Goal: Navigation & Orientation: Find specific page/section

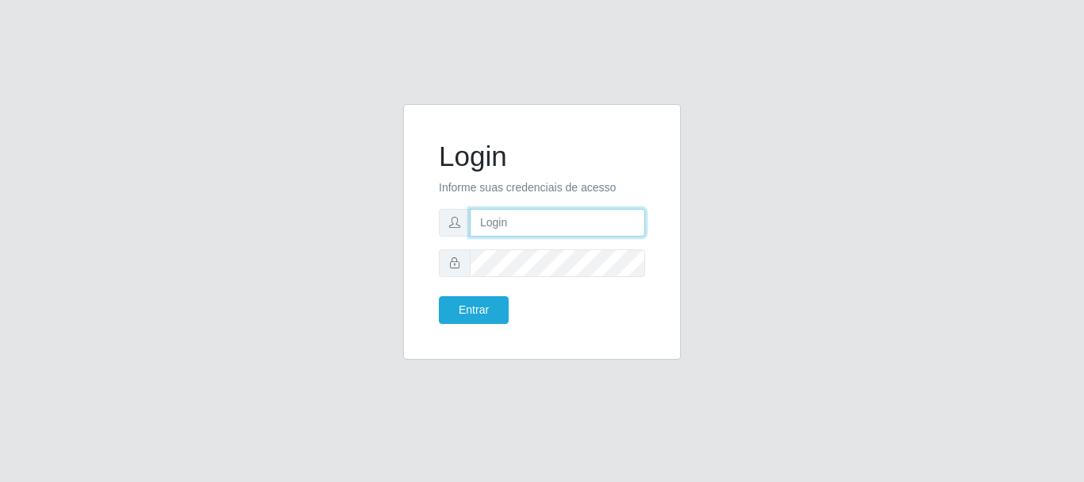
click at [530, 229] on input "text" at bounding box center [557, 223] width 175 height 28
type input "[PERSON_NAME]@[PERSON_NAME]"
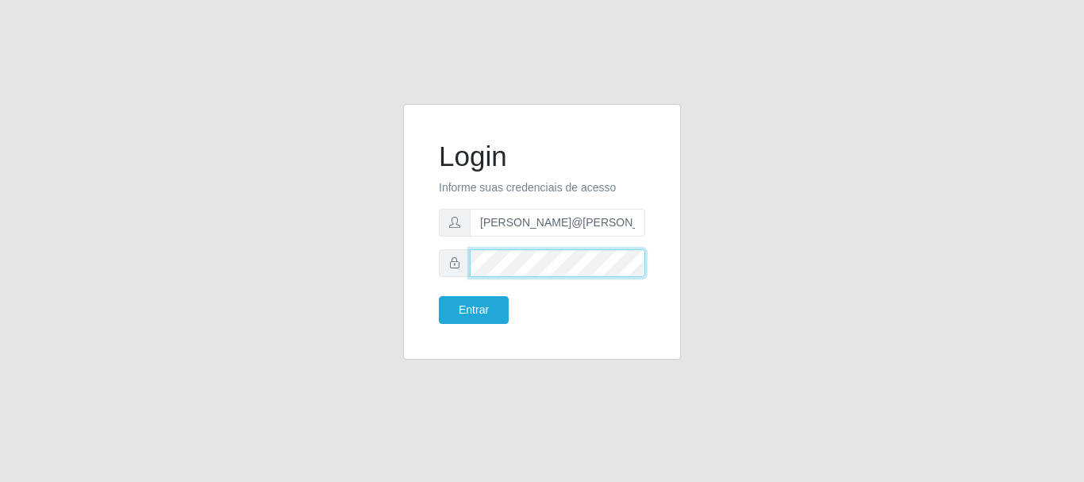
click at [439, 296] on button "Entrar" at bounding box center [474, 310] width 70 height 28
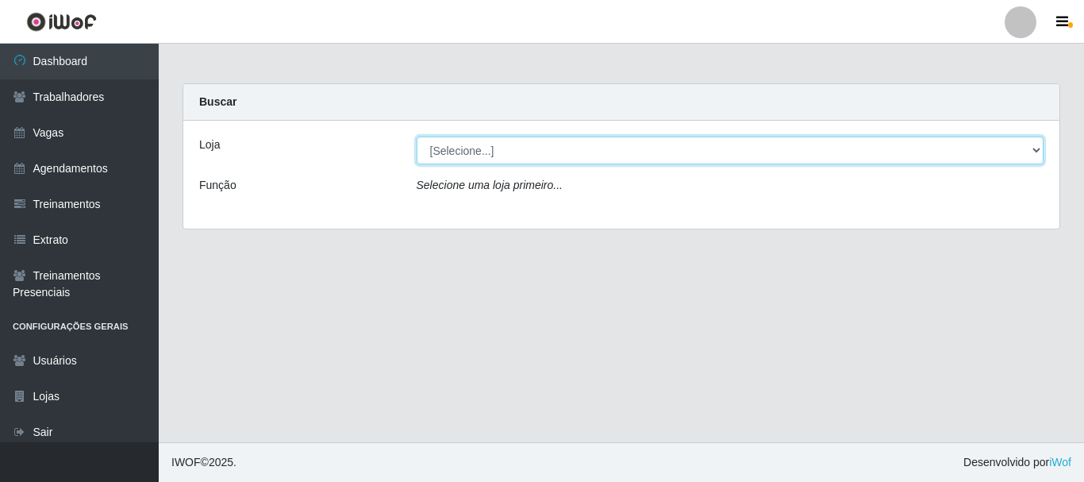
click at [597, 154] on select "[Selecione...] [GEOGRAPHIC_DATA]" at bounding box center [729, 150] width 627 height 28
select select "279"
click at [416, 136] on select "[Selecione...] [GEOGRAPHIC_DATA]" at bounding box center [729, 150] width 627 height 28
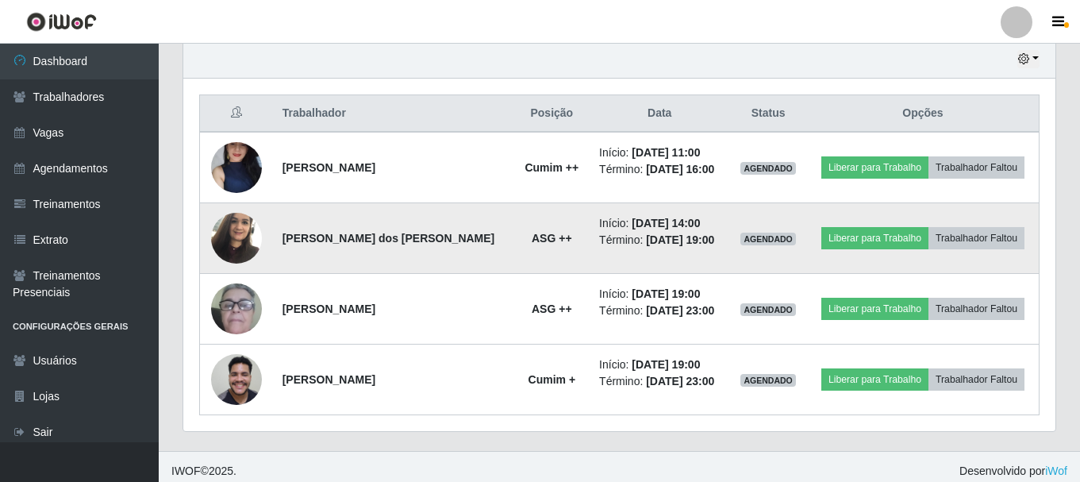
scroll to position [572, 0]
